Goal: Task Accomplishment & Management: Complete application form

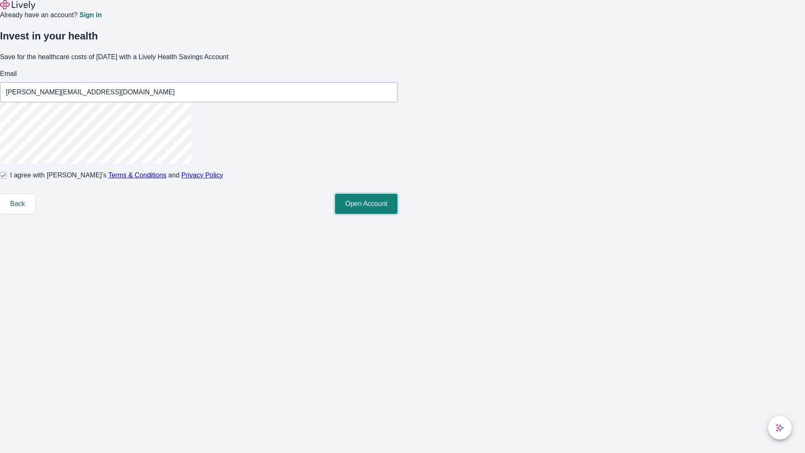
click at [398, 214] on button "Open Account" at bounding box center [366, 204] width 63 height 20
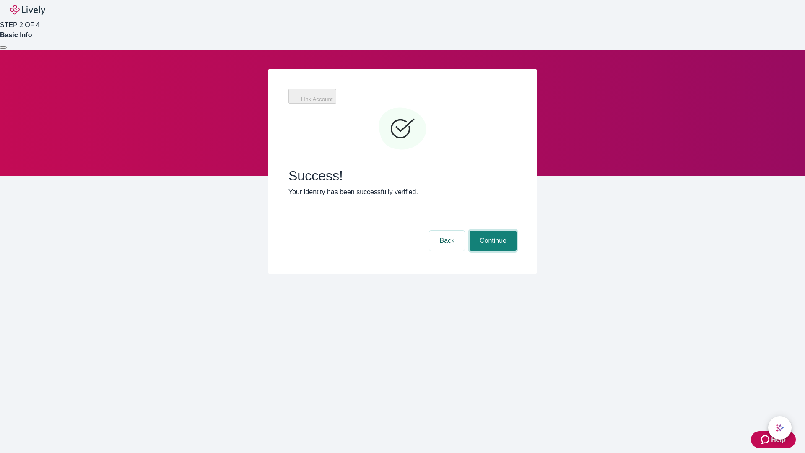
click at [492, 231] on button "Continue" at bounding box center [493, 241] width 47 height 20
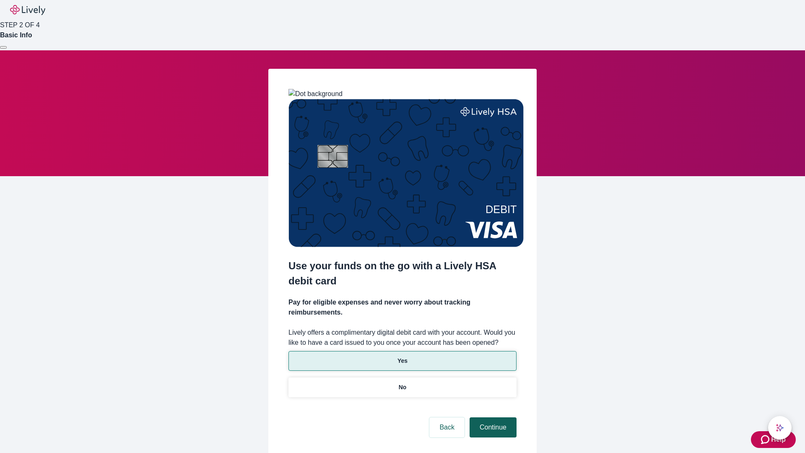
click at [402, 357] on p "Yes" at bounding box center [403, 361] width 10 height 9
click at [492, 417] on button "Continue" at bounding box center [493, 427] width 47 height 20
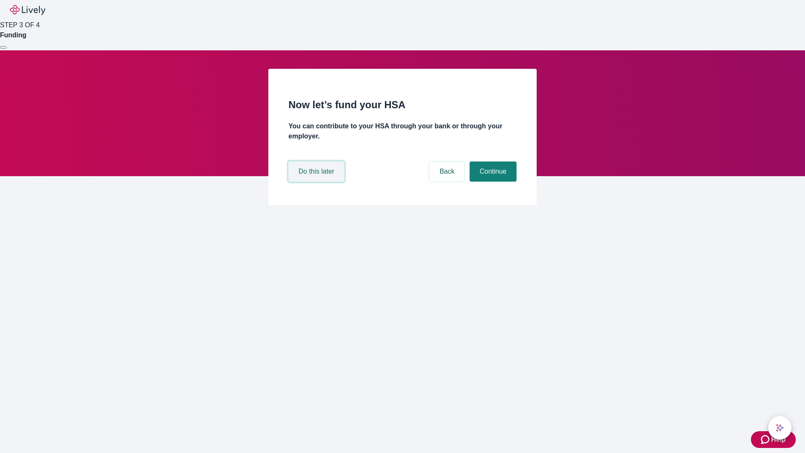
click at [318, 182] on button "Do this later" at bounding box center [317, 172] width 56 height 20
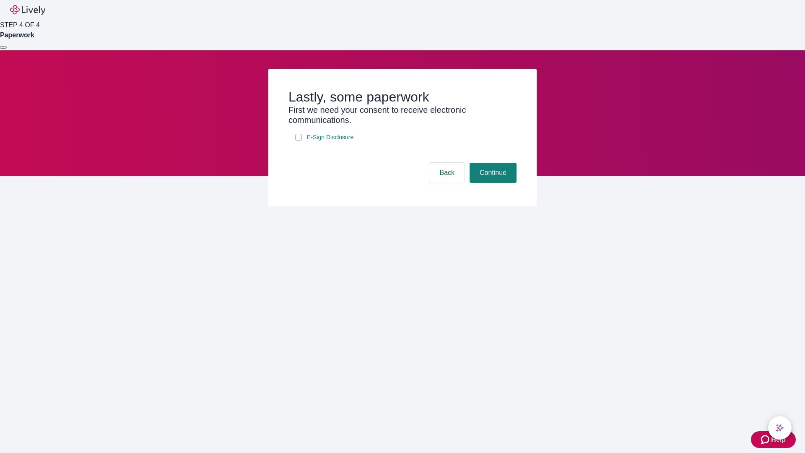
click at [299, 141] on input "E-Sign Disclosure" at bounding box center [298, 137] width 7 height 7
checkbox input "true"
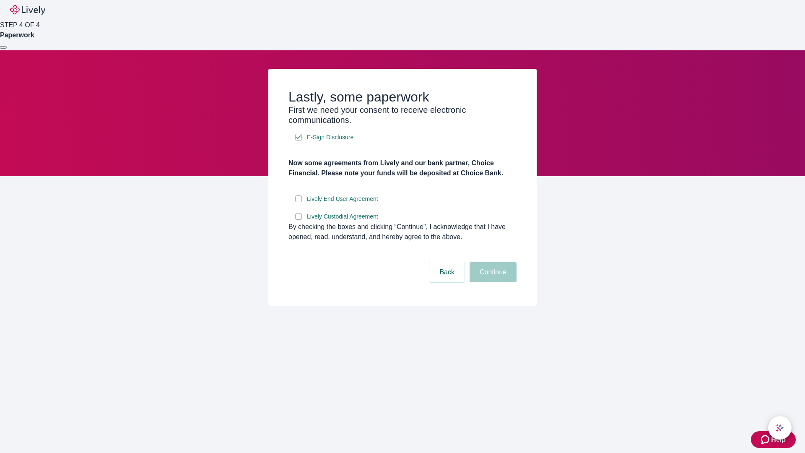
click at [299, 202] on input "Lively End User Agreement" at bounding box center [298, 199] width 7 height 7
checkbox input "true"
click at [299, 220] on input "Lively Custodial Agreement" at bounding box center [298, 216] width 7 height 7
checkbox input "true"
click at [492, 282] on button "Continue" at bounding box center [493, 272] width 47 height 20
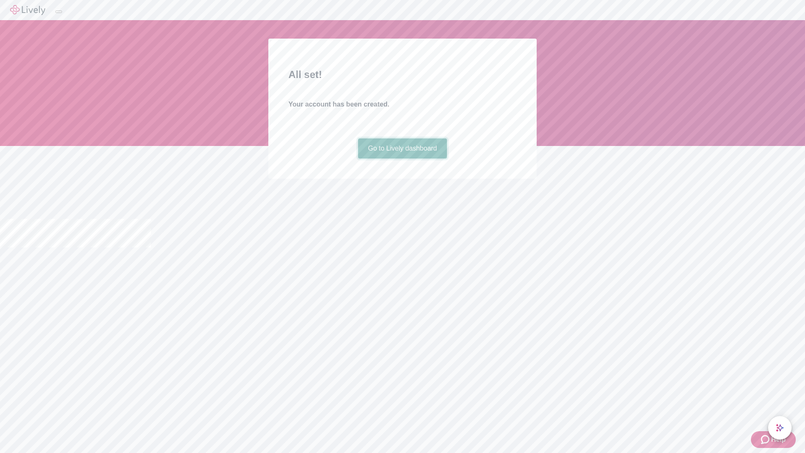
click at [402, 159] on link "Go to Lively dashboard" at bounding box center [402, 148] width 89 height 20
